Goal: Task Accomplishment & Management: Manage account settings

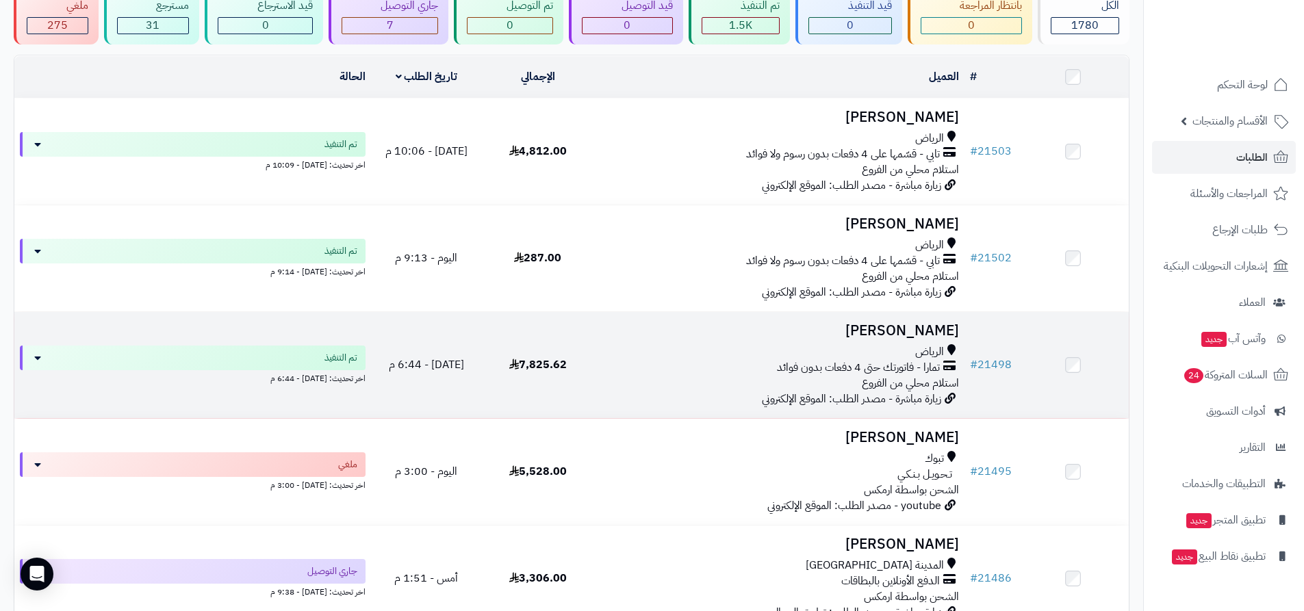
scroll to position [137, 0]
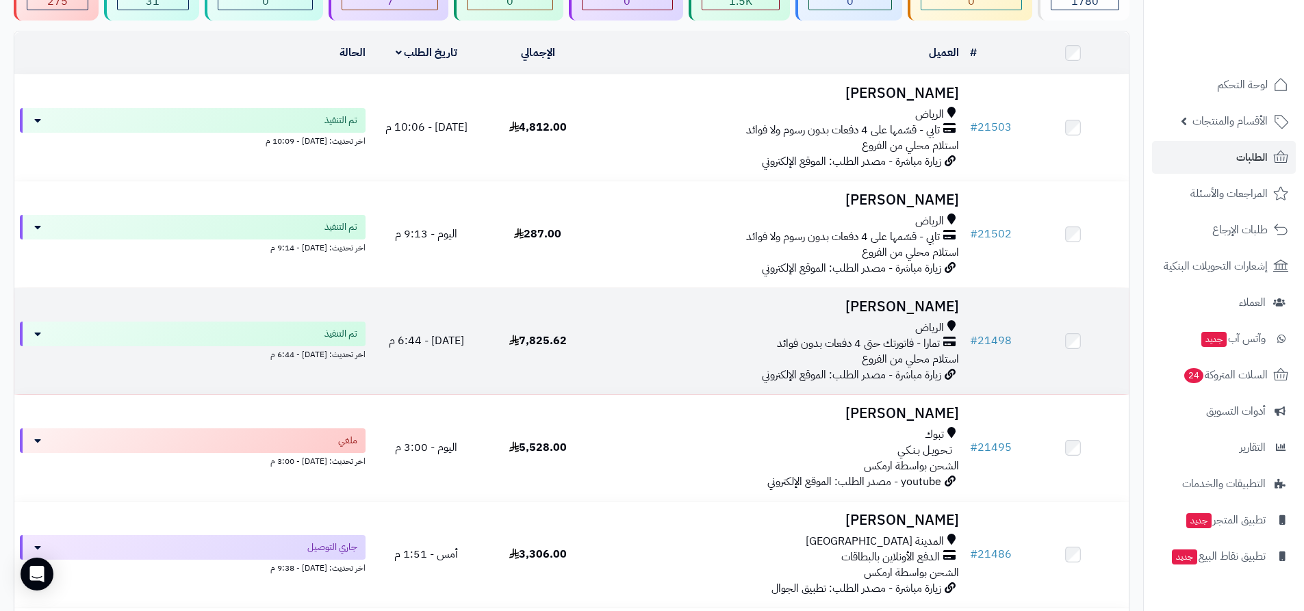
click at [786, 325] on div "الرياض" at bounding box center [779, 328] width 360 height 16
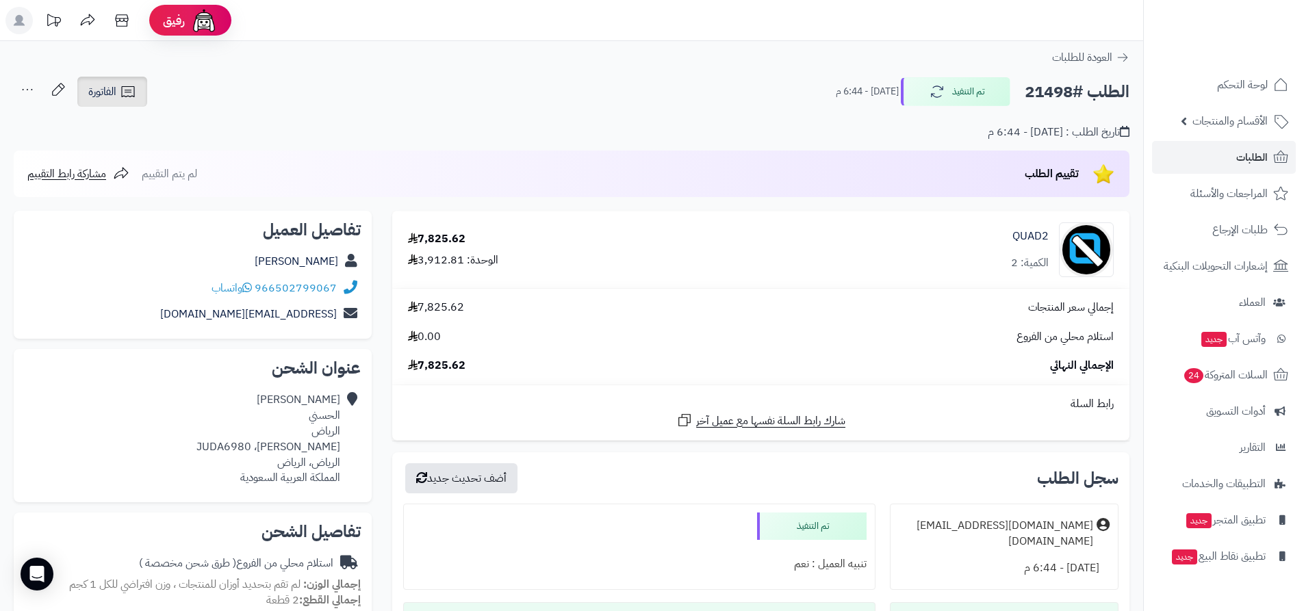
drag, startPoint x: 127, startPoint y: 93, endPoint x: 133, endPoint y: 99, distance: 8.8
click at [127, 94] on icon at bounding box center [128, 92] width 16 height 16
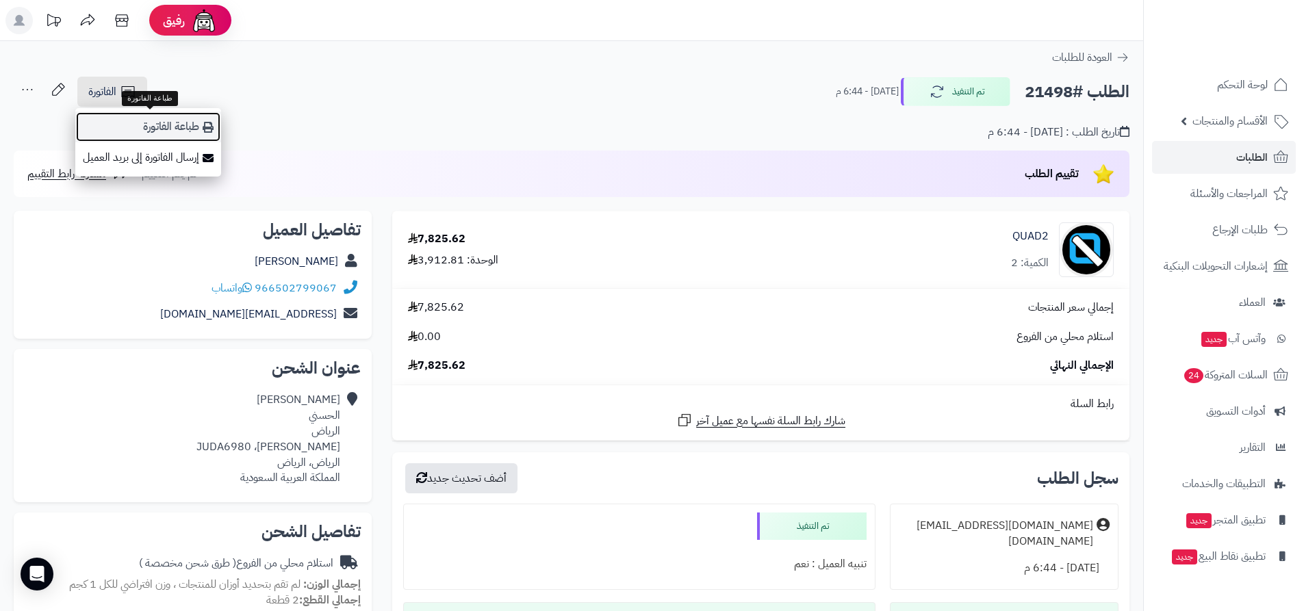
click at [185, 123] on link "طباعة الفاتورة" at bounding box center [148, 127] width 146 height 31
